Goal: Information Seeking & Learning: Check status

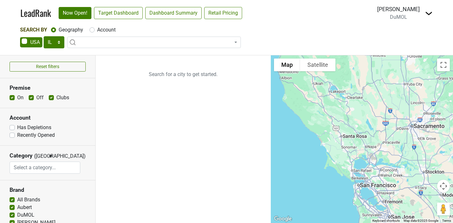
select select "IL"
select select
click at [30, 14] on link "LeadRank" at bounding box center [35, 12] width 31 height 13
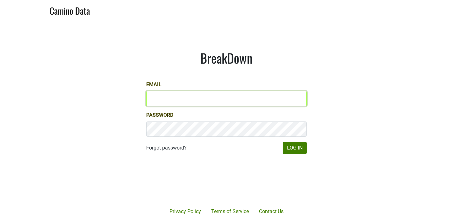
type input "[EMAIL_ADDRESS][DOMAIN_NAME]"
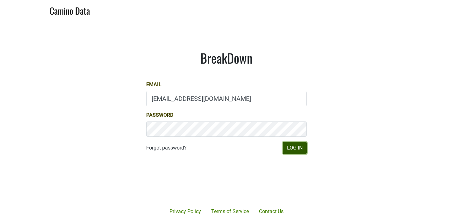
click at [297, 153] on button "Log In" at bounding box center [295, 148] width 24 height 12
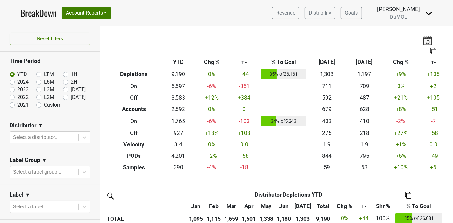
click at [71, 98] on label "Aug '25" at bounding box center [78, 98] width 15 height 8
click at [63, 98] on input "Aug '25" at bounding box center [75, 97] width 25 height 6
radio input "true"
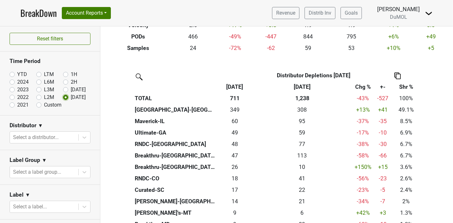
scroll to position [118, 0]
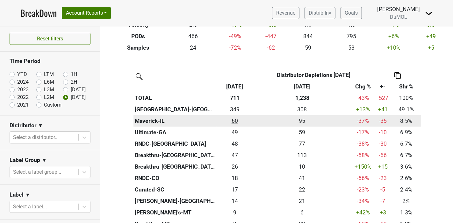
click at [232, 121] on div "60.332 60" at bounding box center [234, 121] width 33 height 8
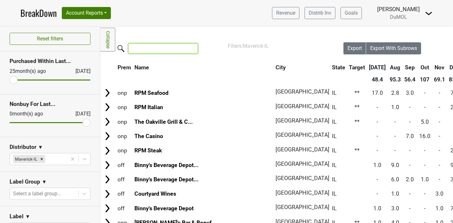
click at [144, 48] on input "search" at bounding box center [162, 49] width 69 height 10
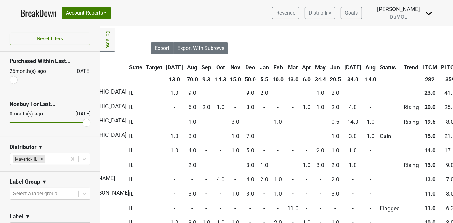
scroll to position [0, 221]
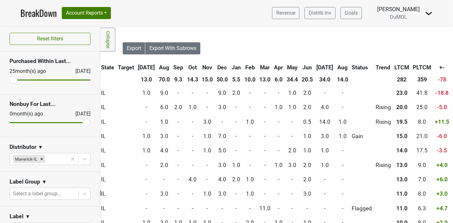
type input "off p"
click at [335, 68] on th "Aug" at bounding box center [342, 67] width 14 height 11
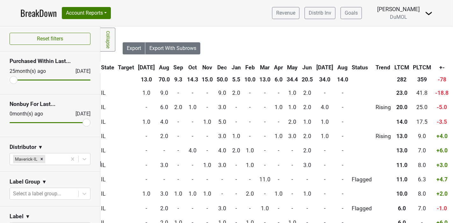
click at [335, 68] on th "Aug" at bounding box center [342, 67] width 14 height 11
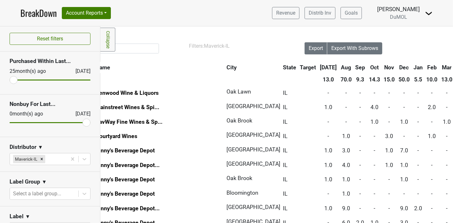
scroll to position [0, 0]
